Goal: Navigation & Orientation: Understand site structure

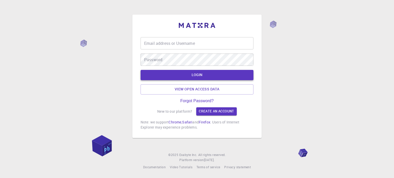
type input "[EMAIL_ADDRESS][DOMAIN_NAME]"
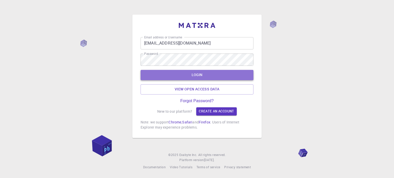
click at [171, 75] on button "LOGIN" at bounding box center [196, 75] width 113 height 10
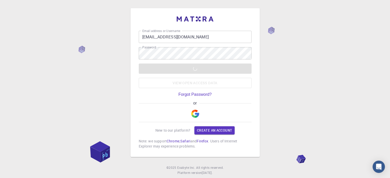
click at [126, 78] on div "Email address or Username [EMAIL_ADDRESS][DOMAIN_NAME] Email address or Usernam…" at bounding box center [195, 95] width 390 height 191
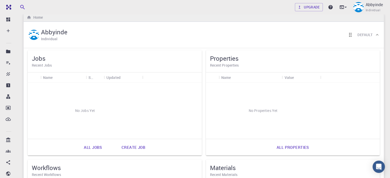
scroll to position [29, 0]
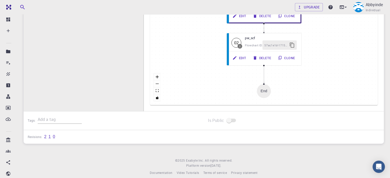
scroll to position [179, 0]
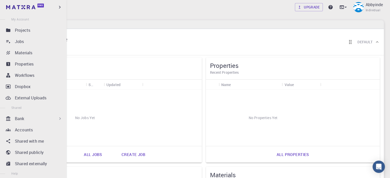
scroll to position [22, 0]
click at [32, 136] on link "Shared with me" at bounding box center [34, 141] width 60 height 10
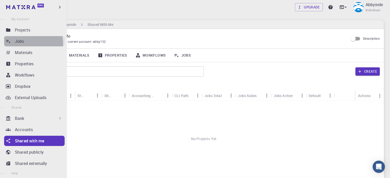
click at [27, 43] on div "Jobs" at bounding box center [40, 41] width 50 height 6
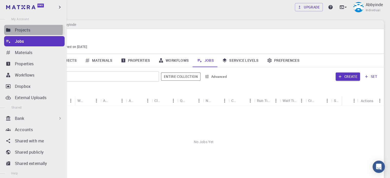
click at [14, 29] on link "Projects" at bounding box center [34, 30] width 60 height 10
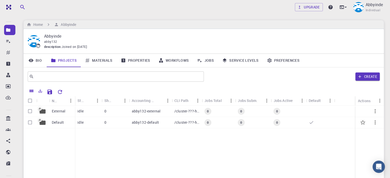
click at [59, 122] on p "Default" at bounding box center [58, 122] width 12 height 5
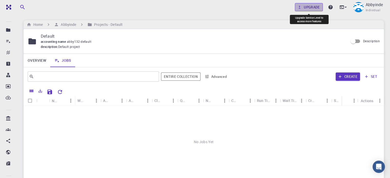
click at [299, 7] on icon at bounding box center [300, 7] width 2 height 3
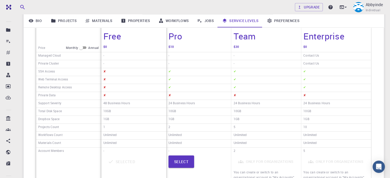
scroll to position [82, 0]
